Goal: Task Accomplishment & Management: Manage account settings

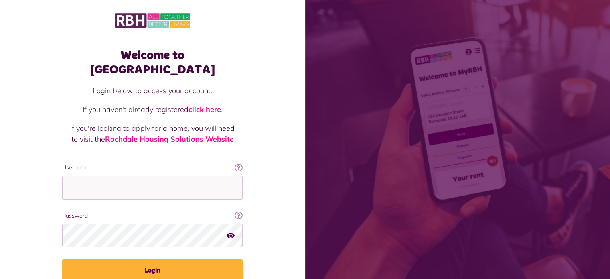
type input "**********"
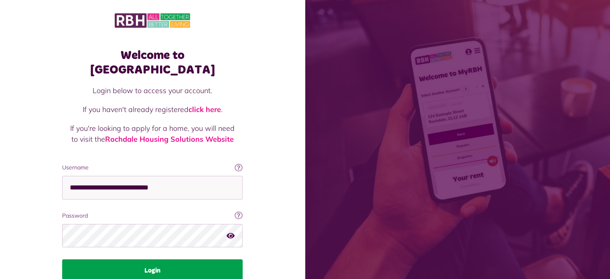
click at [175, 260] on button "Login" at bounding box center [152, 270] width 181 height 22
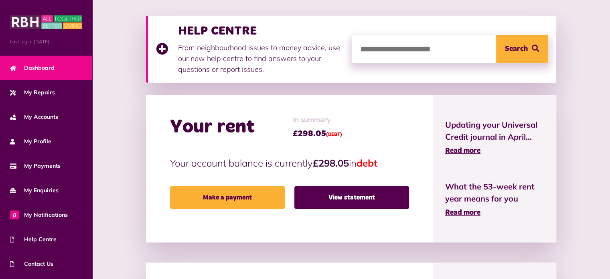
scroll to position [107, 0]
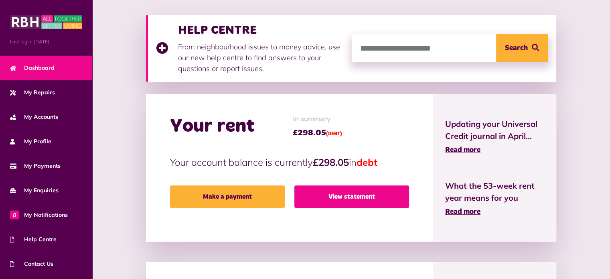
click at [384, 199] on link "View statement" at bounding box center [352, 196] width 115 height 22
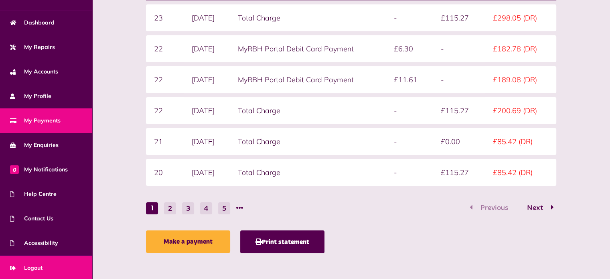
scroll to position [188, 0]
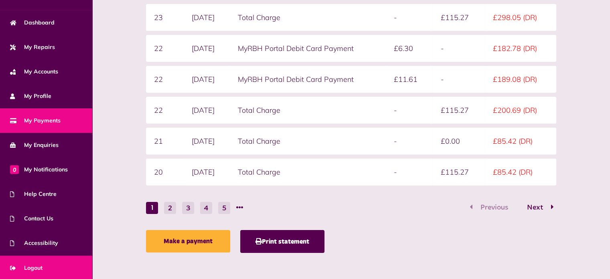
click at [37, 264] on span "Logout" at bounding box center [26, 268] width 33 height 8
